Goal: Check status

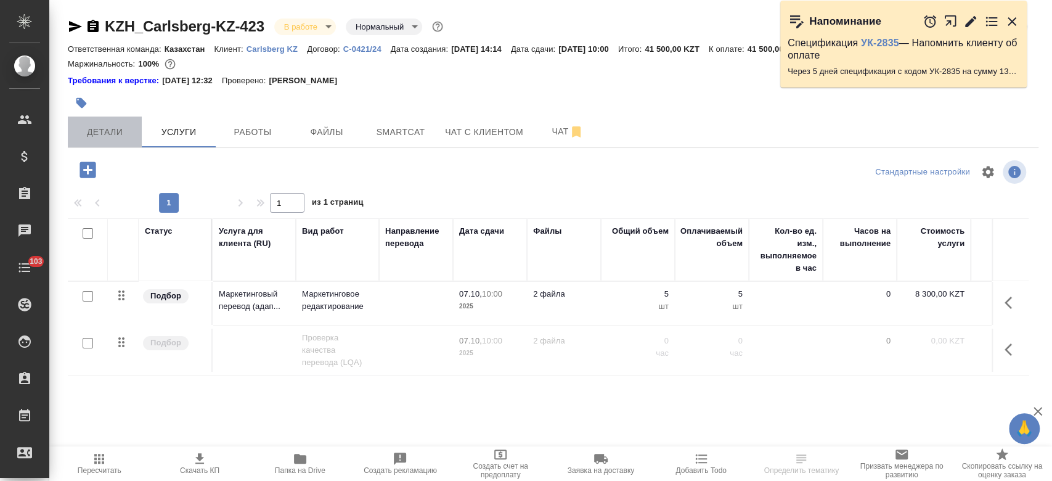
click at [108, 136] on span "Детали" at bounding box center [104, 131] width 59 height 15
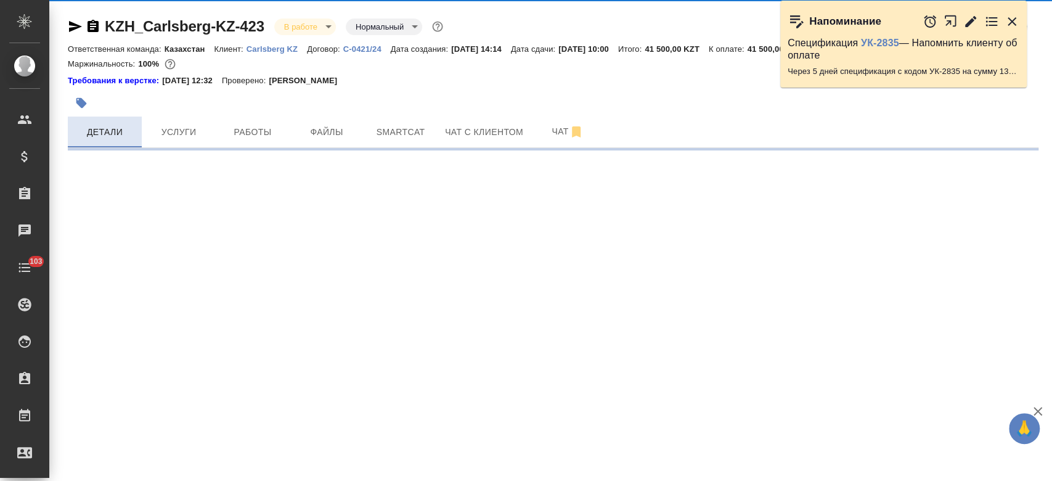
select select "RU"
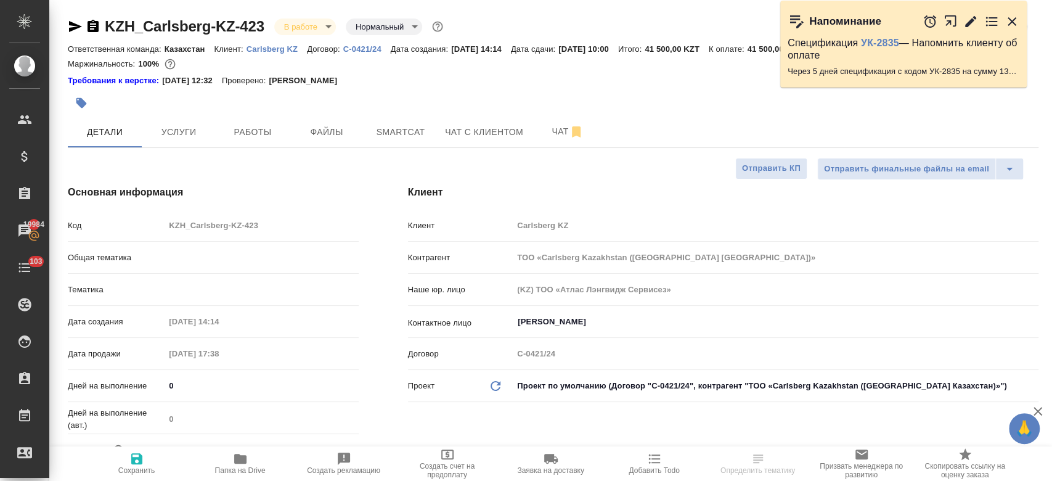
type textarea "x"
type input "Локализация"
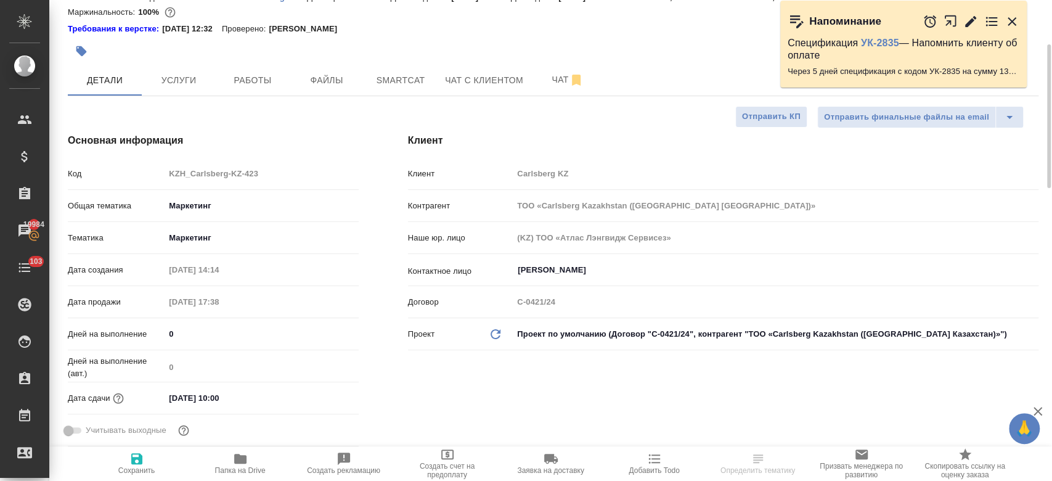
scroll to position [24, 0]
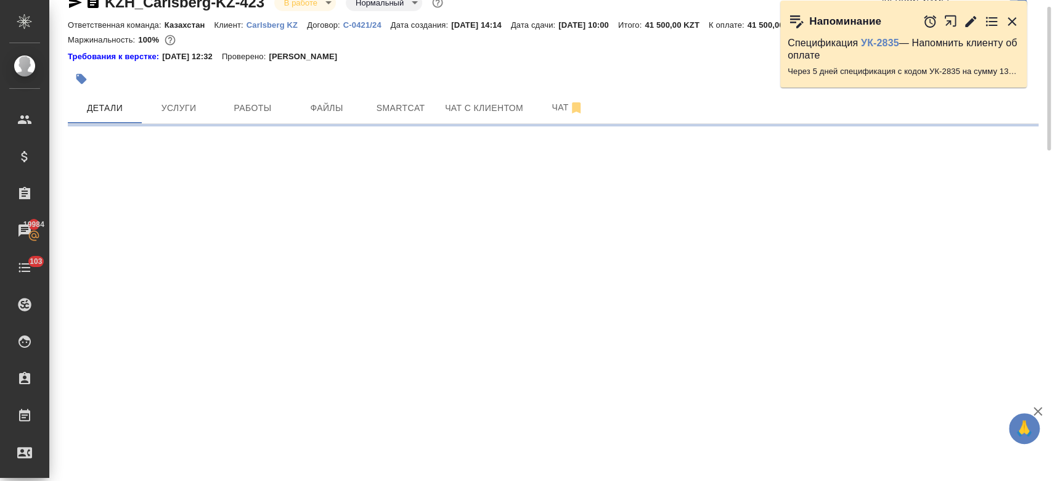
select select "RU"
